Goal: Task Accomplishment & Management: Use online tool/utility

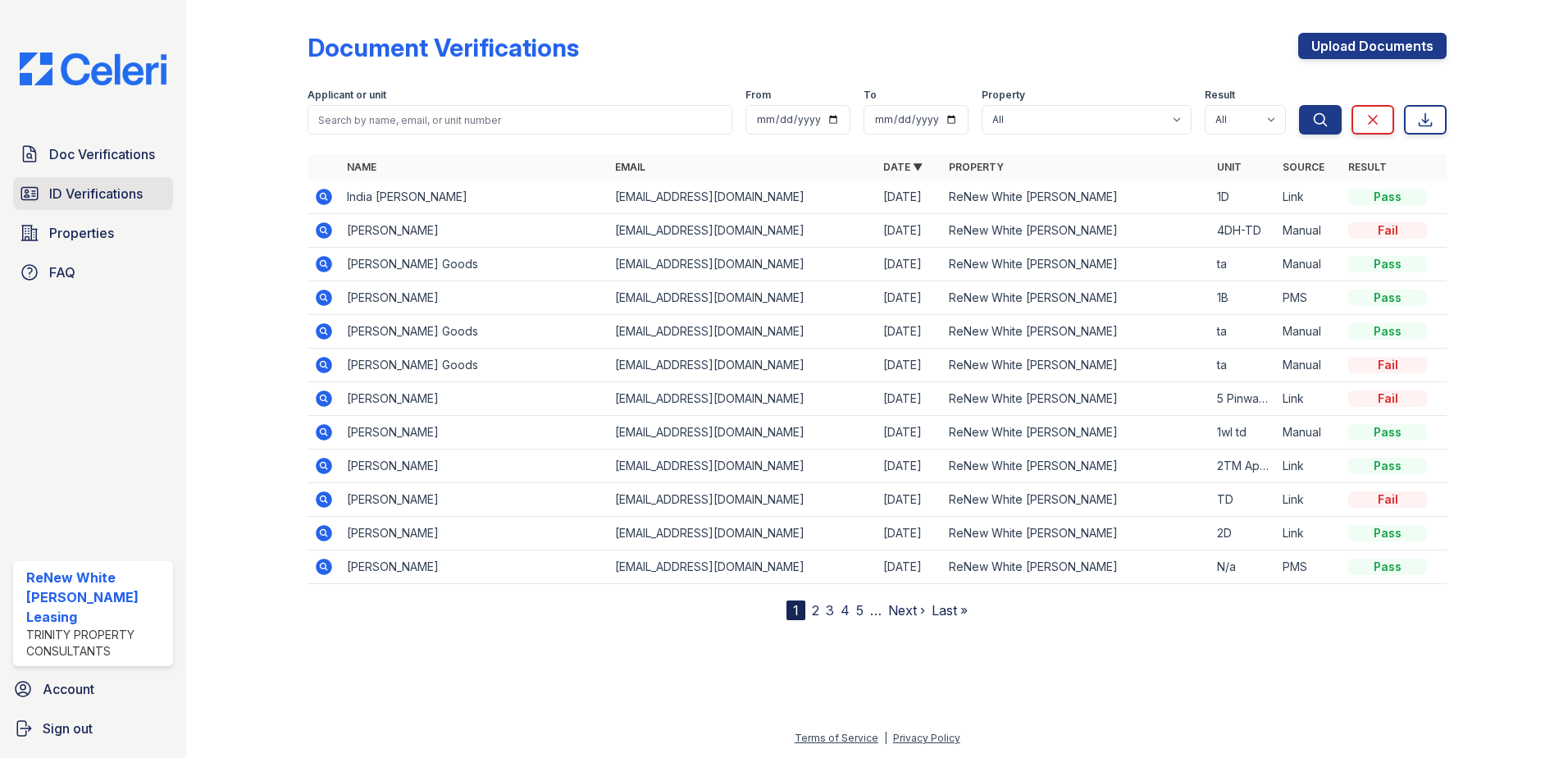
click at [111, 196] on span "ID Verifications" at bounding box center [96, 193] width 94 height 20
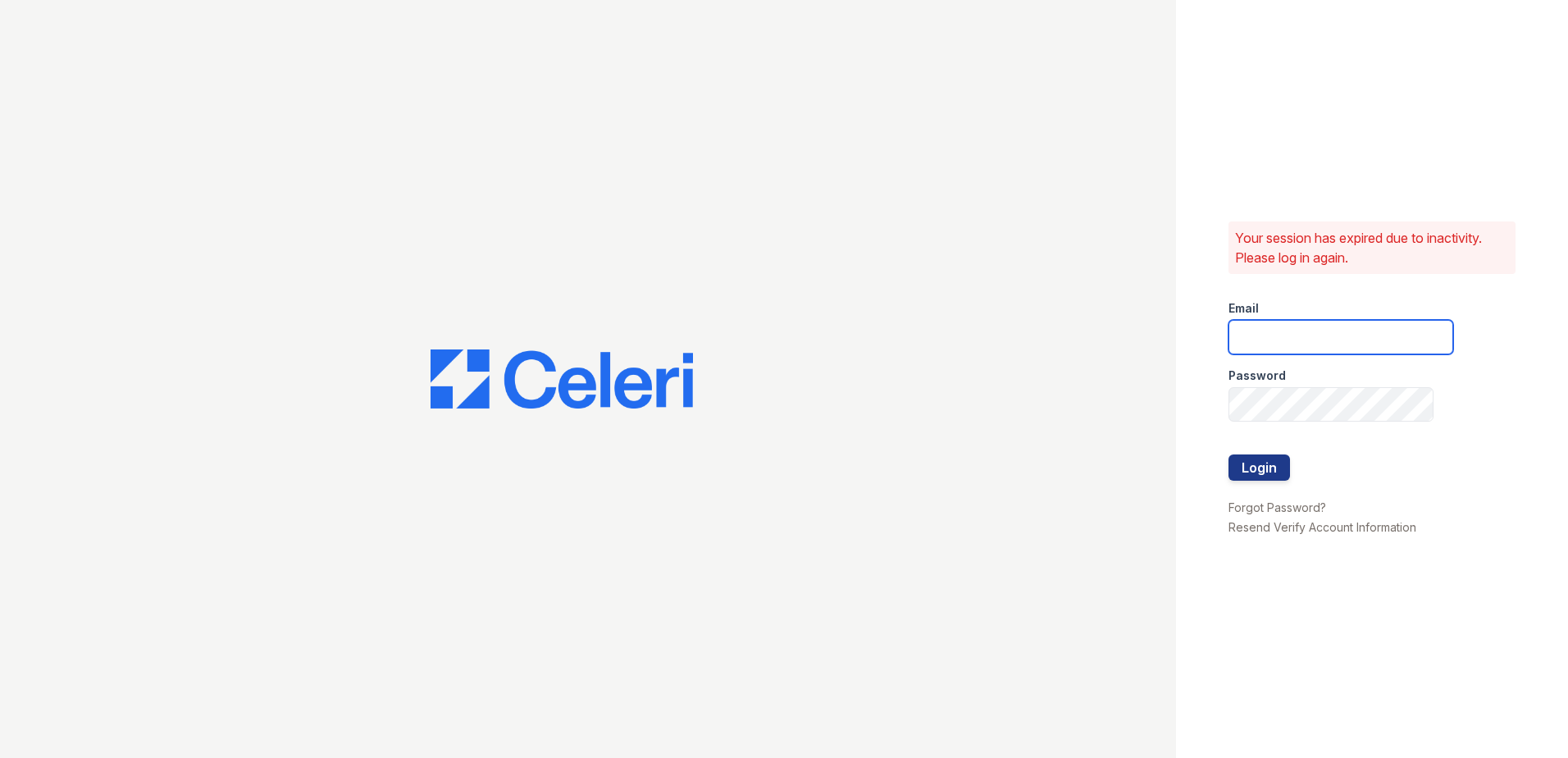
type input "renewwhitemarsh@trinity-pm.com"
click at [1278, 470] on button "Login" at bounding box center [1260, 467] width 61 height 26
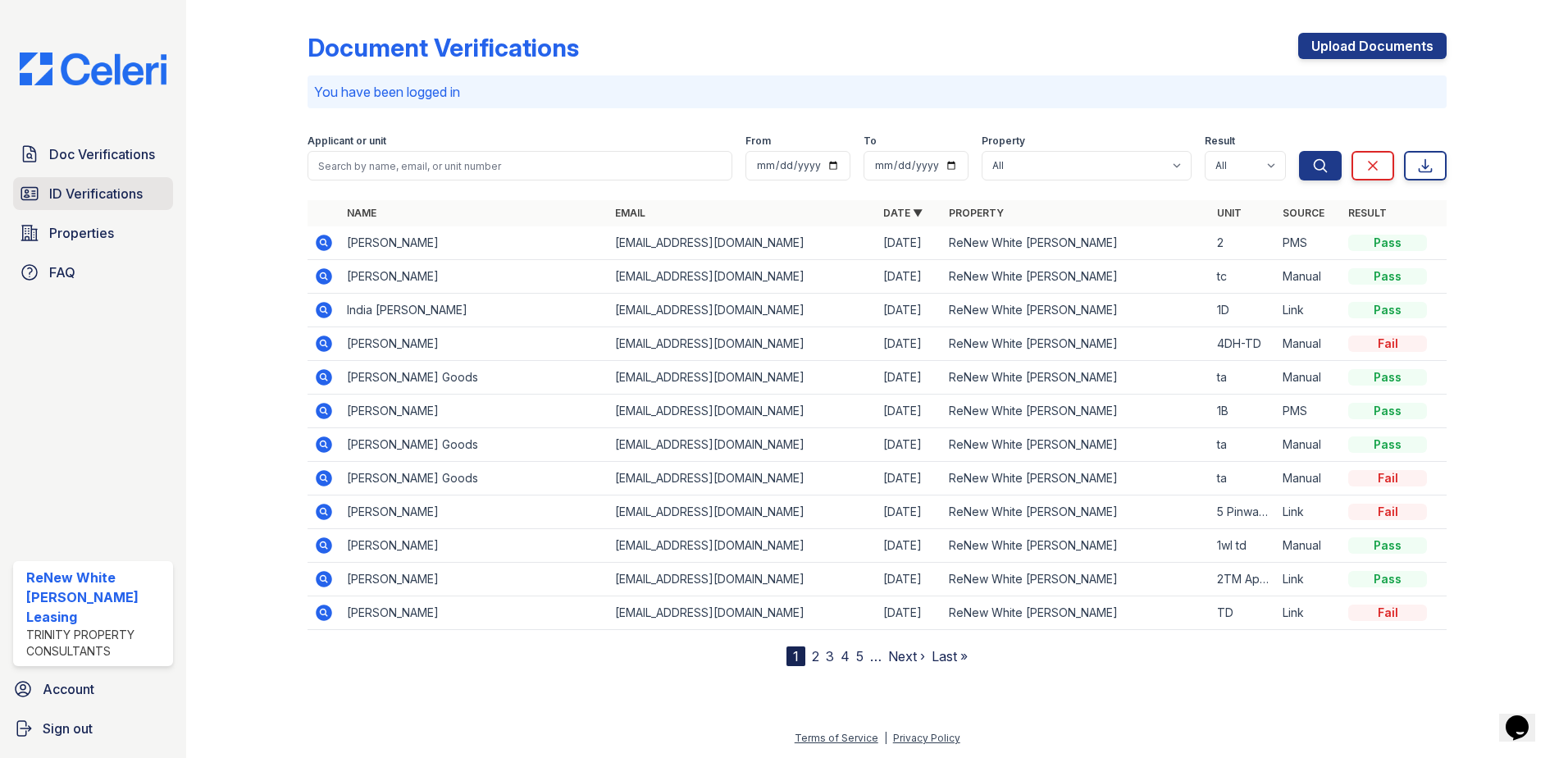
click at [113, 205] on link "ID Verifications" at bounding box center [94, 193] width 160 height 32
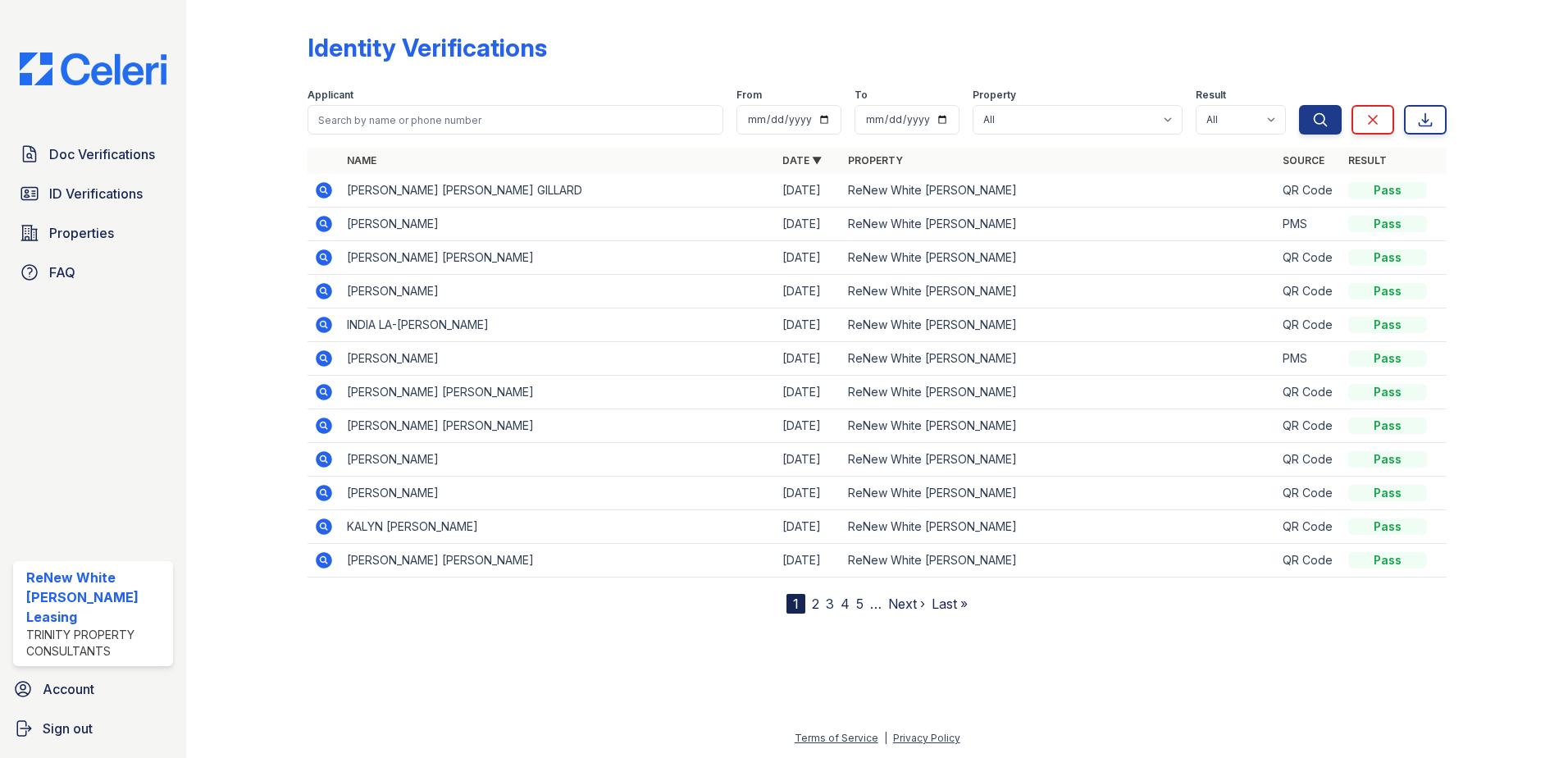
click at [224, 297] on div at bounding box center [260, 309] width 95 height 607
click at [112, 192] on span "ID Verifications" at bounding box center [96, 193] width 94 height 20
click at [109, 196] on span "ID Verifications" at bounding box center [96, 193] width 94 height 20
click at [49, 195] on span "ID Verifications" at bounding box center [96, 193] width 94 height 20
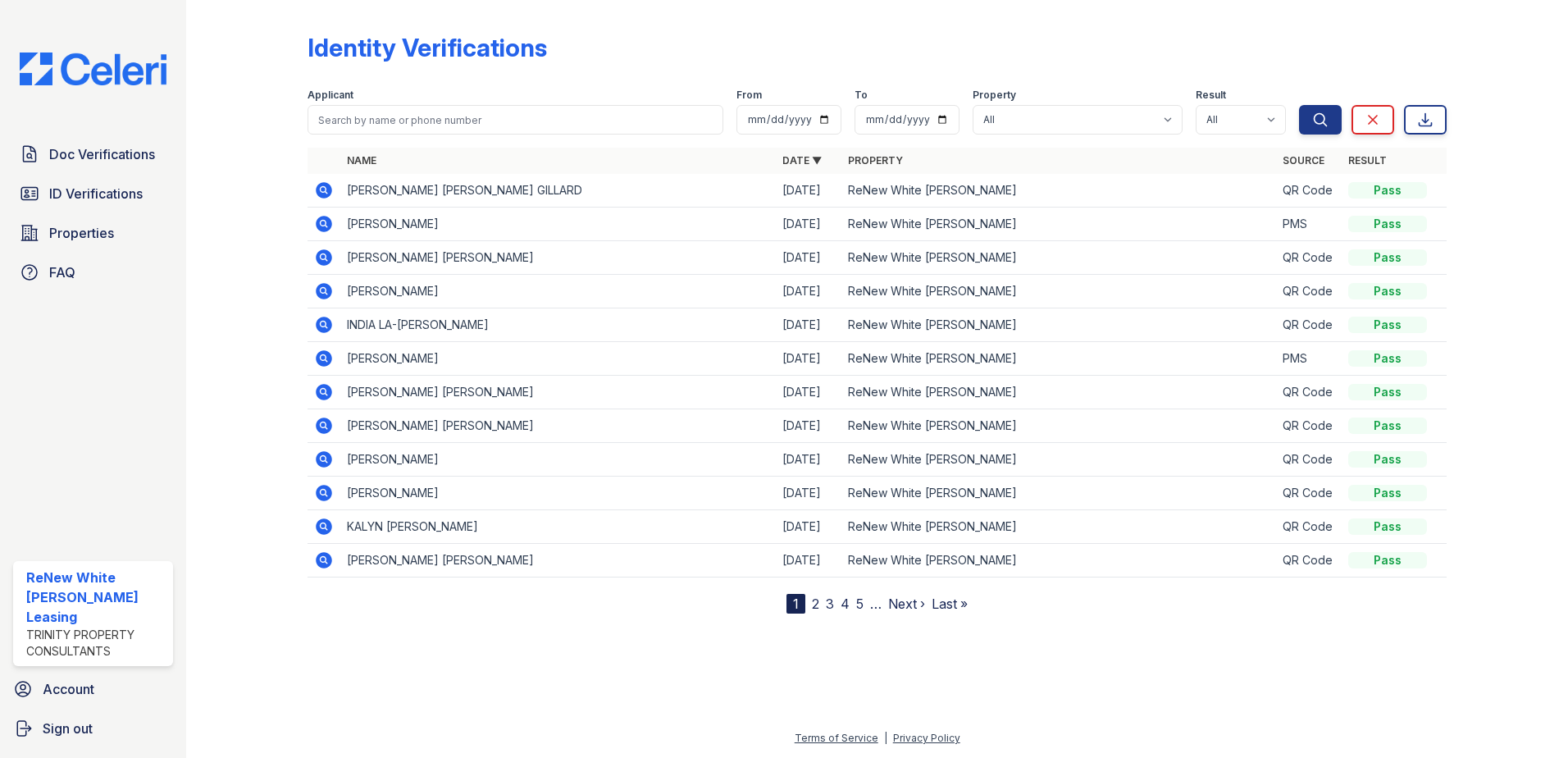
click at [49, 195] on span "ID Verifications" at bounding box center [96, 193] width 94 height 20
click at [89, 202] on span "ID Verifications" at bounding box center [96, 193] width 94 height 20
click at [94, 197] on span "ID Verifications" at bounding box center [96, 193] width 94 height 20
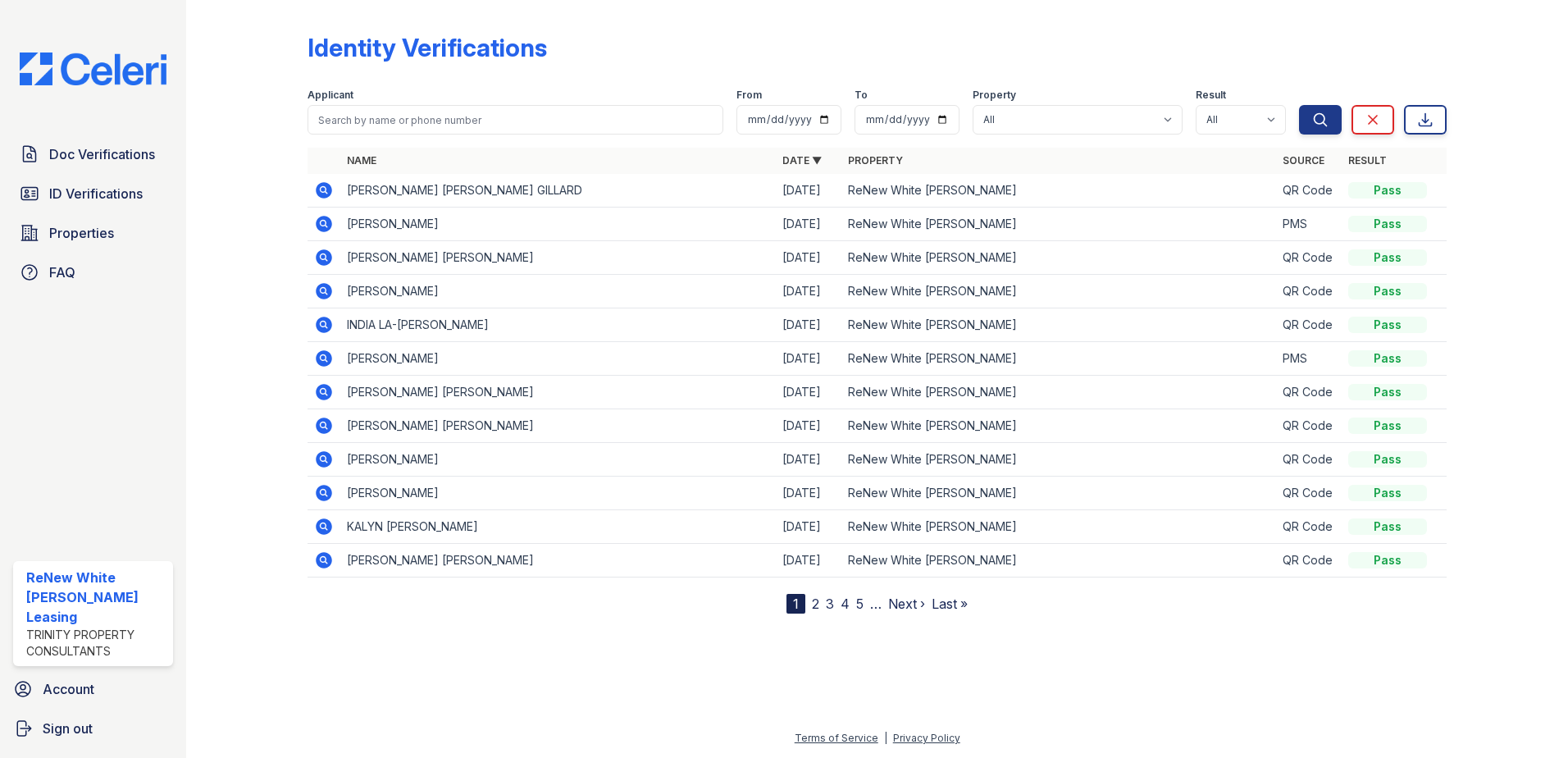
click at [94, 197] on span "ID Verifications" at bounding box center [96, 193] width 94 height 20
click at [103, 201] on span "ID Verifications" at bounding box center [96, 193] width 94 height 20
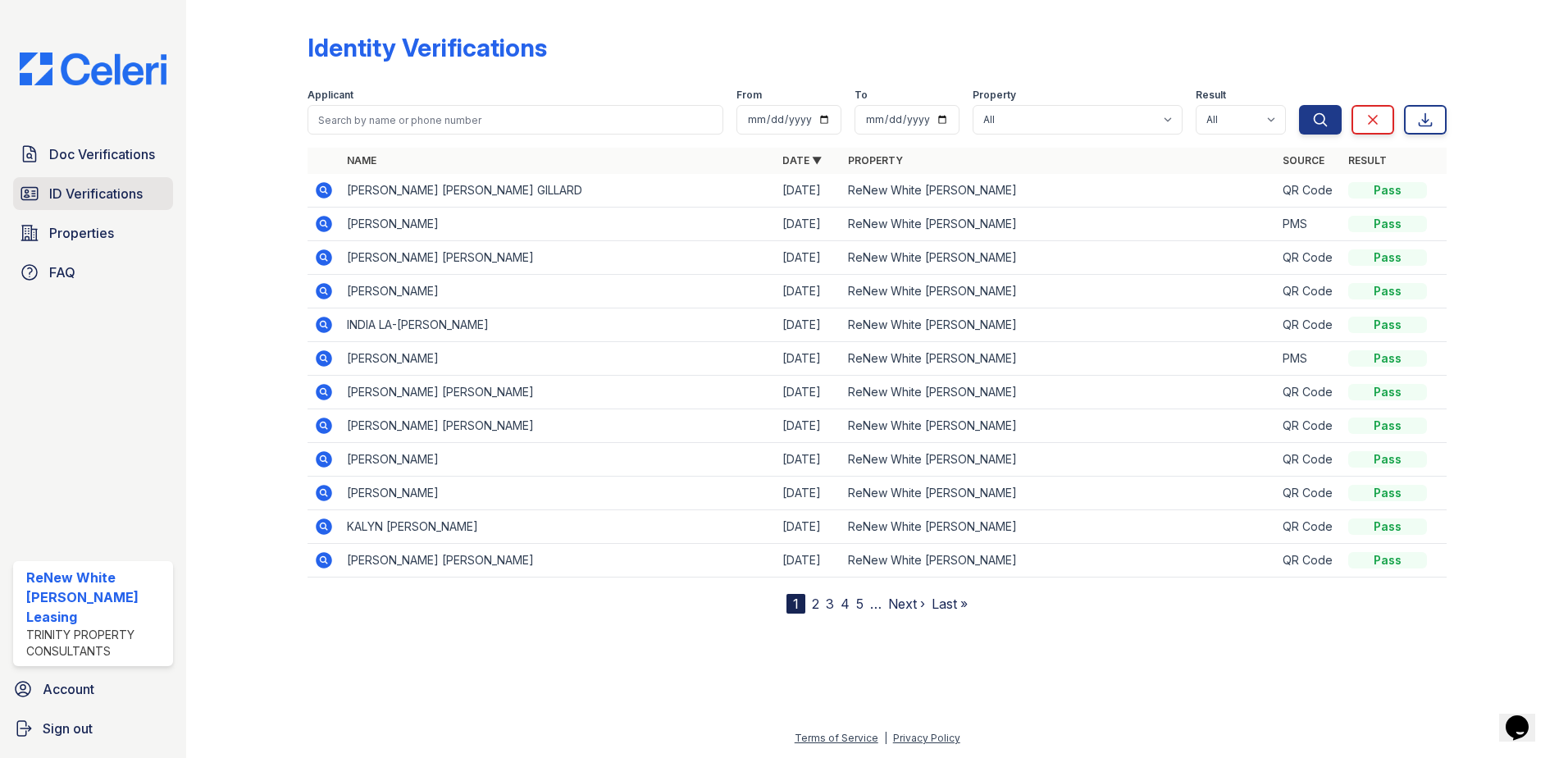
click at [53, 192] on span "ID Verifications" at bounding box center [96, 193] width 94 height 20
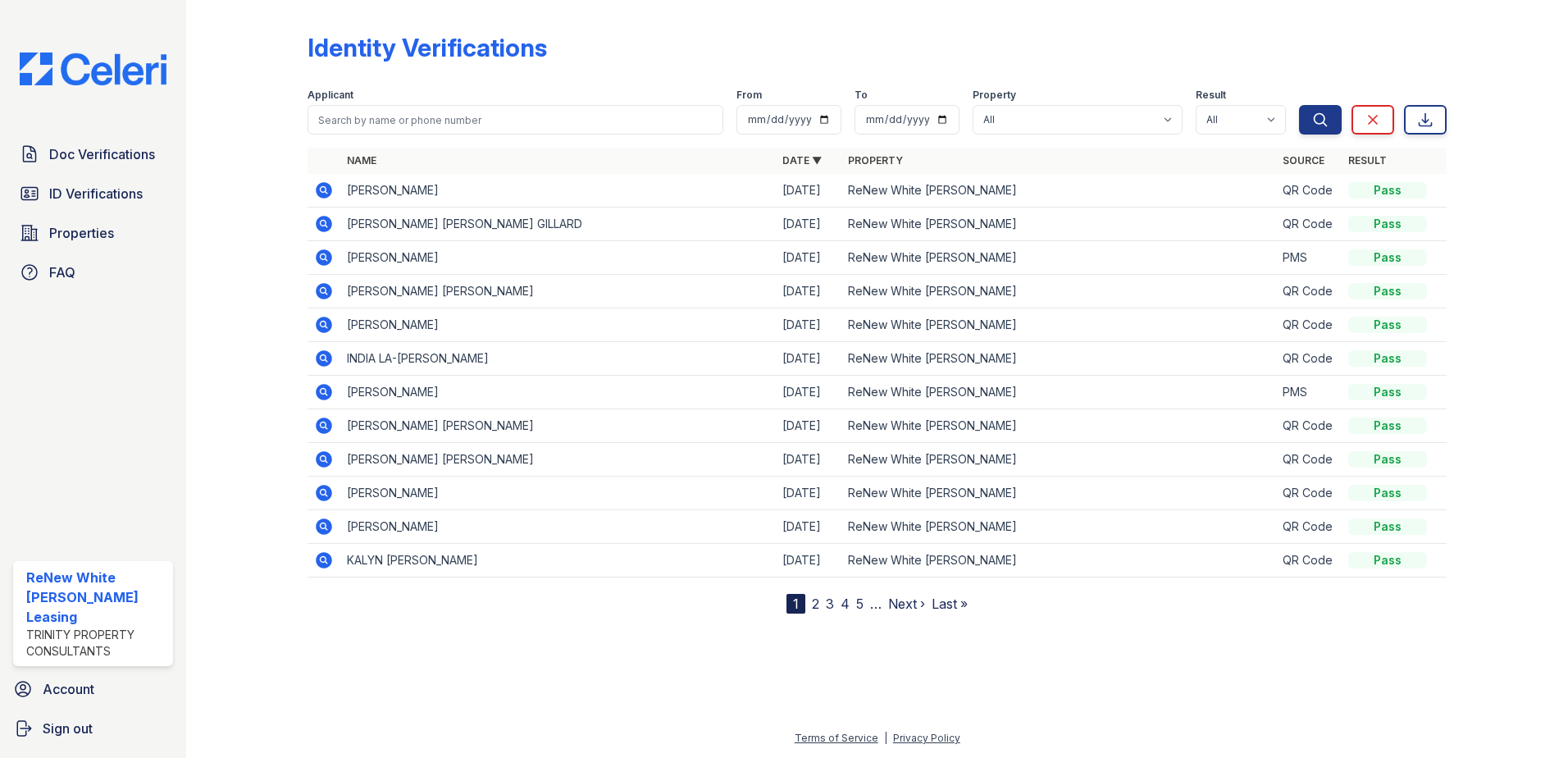
click at [322, 192] on icon at bounding box center [324, 191] width 16 height 16
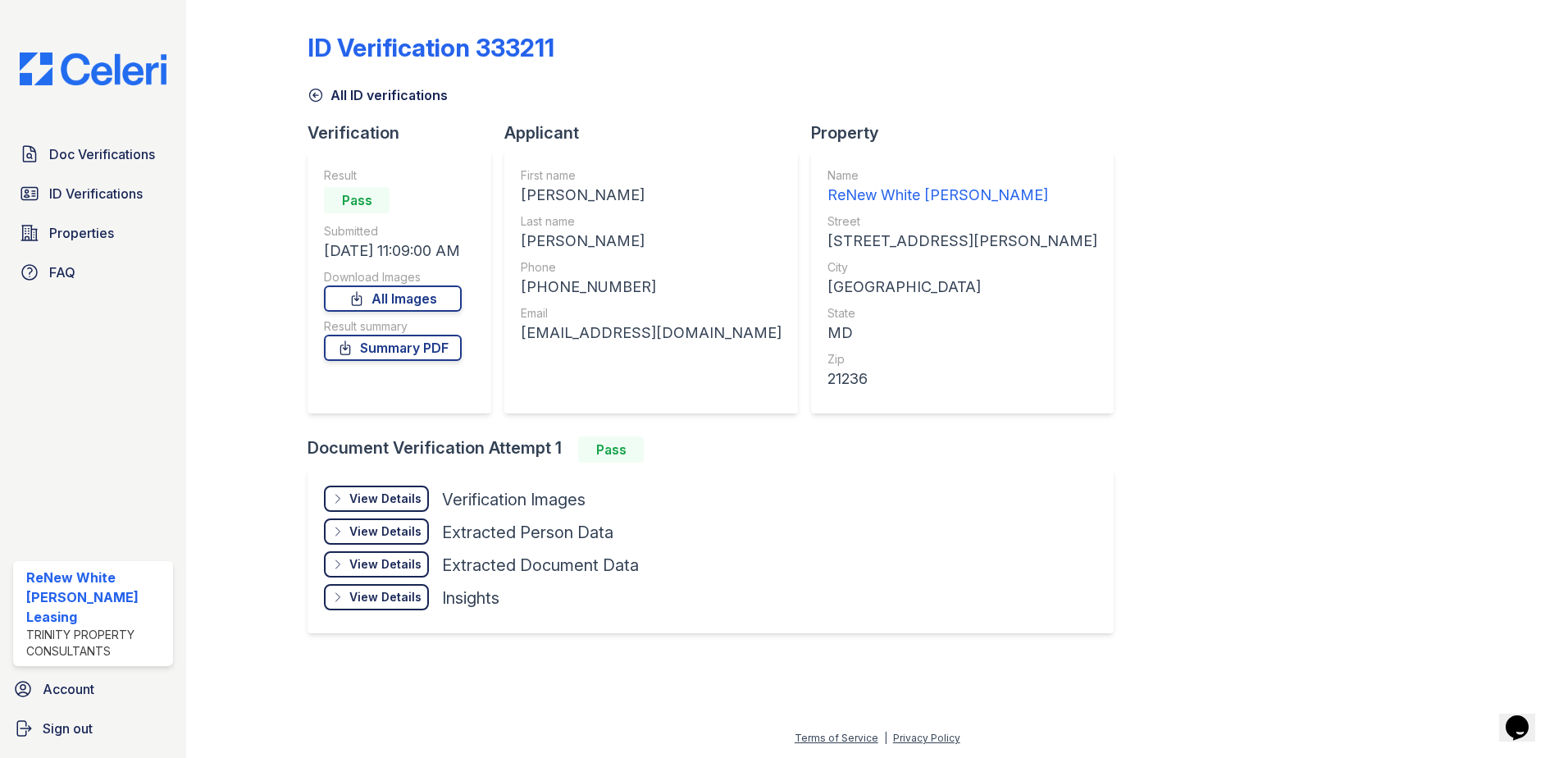
drag, startPoint x: 819, startPoint y: 333, endPoint x: 520, endPoint y: 341, distance: 299.1
click at [520, 341] on div "First name [PERSON_NAME] Last name [PERSON_NAME] Phone [PHONE_NUMBER] Email [EM…" at bounding box center [651, 282] width 294 height 263
copy div "[EMAIL_ADDRESS][DOMAIN_NAME]"
drag, startPoint x: 673, startPoint y: 288, endPoint x: 522, endPoint y: 284, distance: 151.1
click at [522, 284] on div "[PHONE_NUMBER]" at bounding box center [651, 288] width 261 height 23
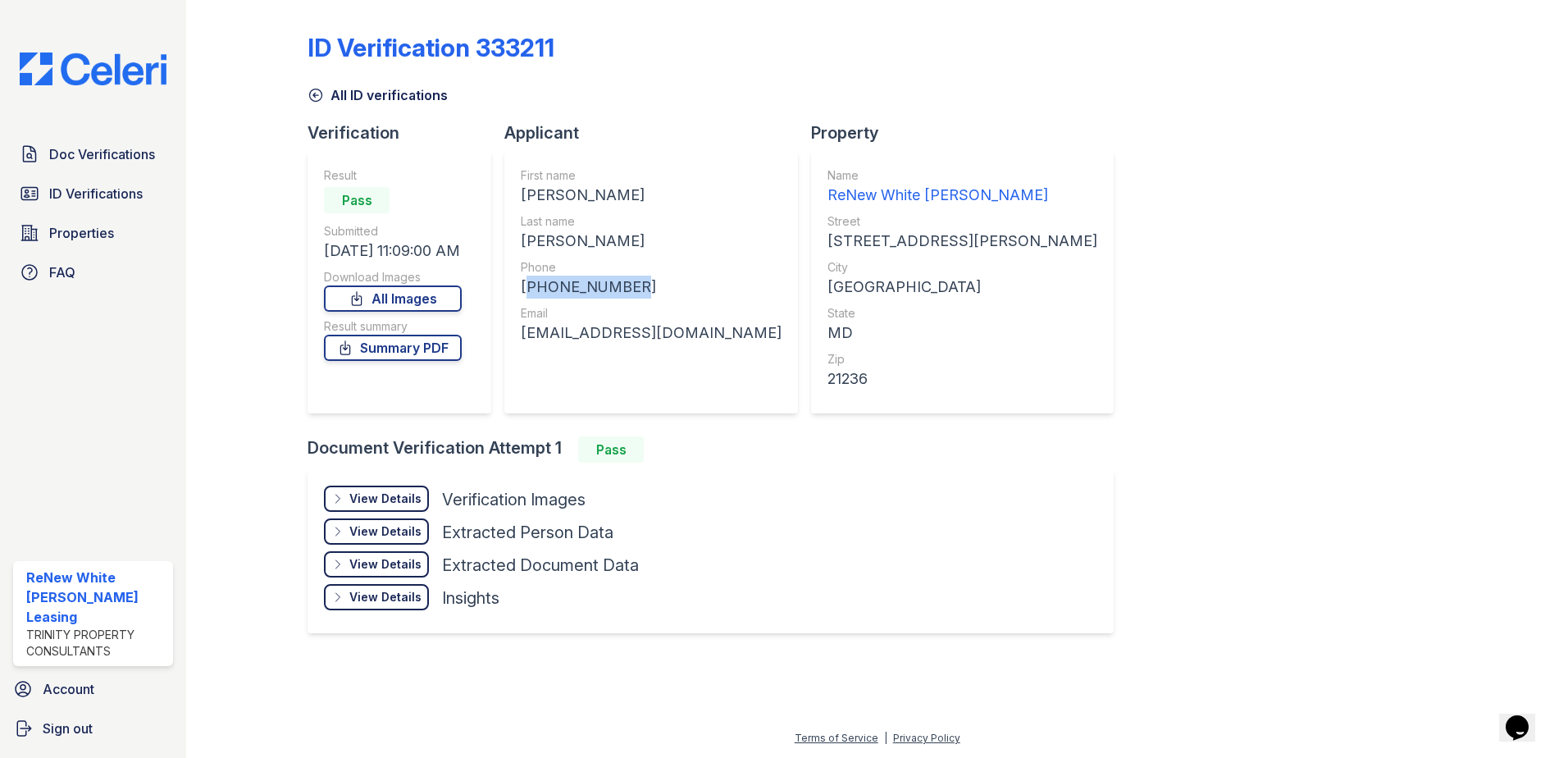
copy div "[PHONE_NUMBER]"
